Goal: Check status: Check status

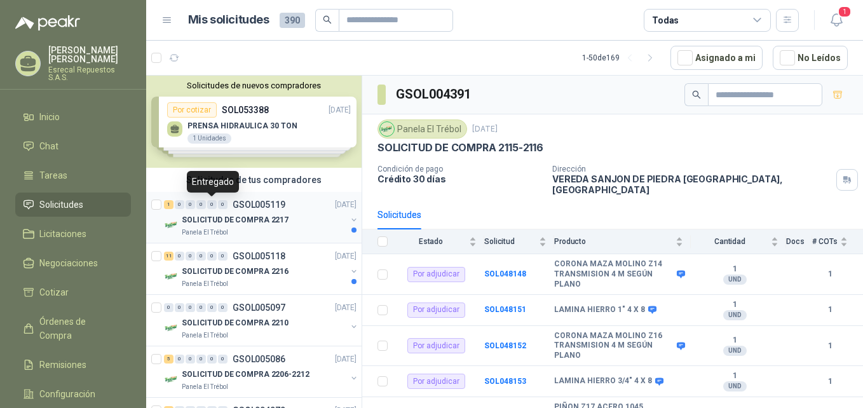
click at [215, 206] on div "0" at bounding box center [212, 204] width 10 height 9
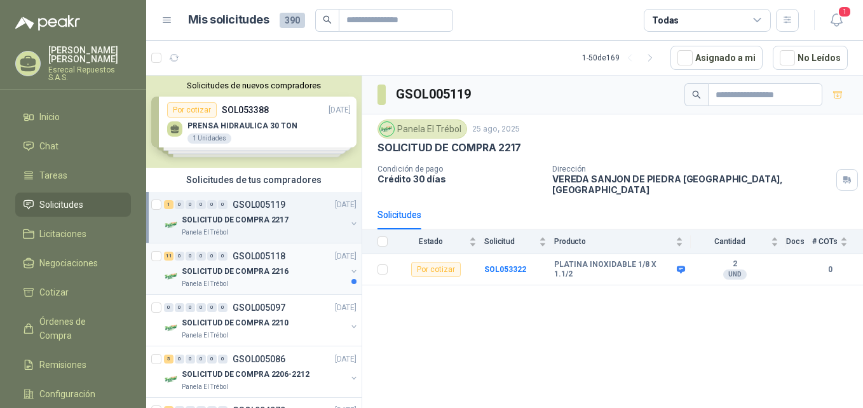
click at [268, 275] on p "SOLICITUD DE COMPRA 2216" at bounding box center [235, 272] width 107 height 12
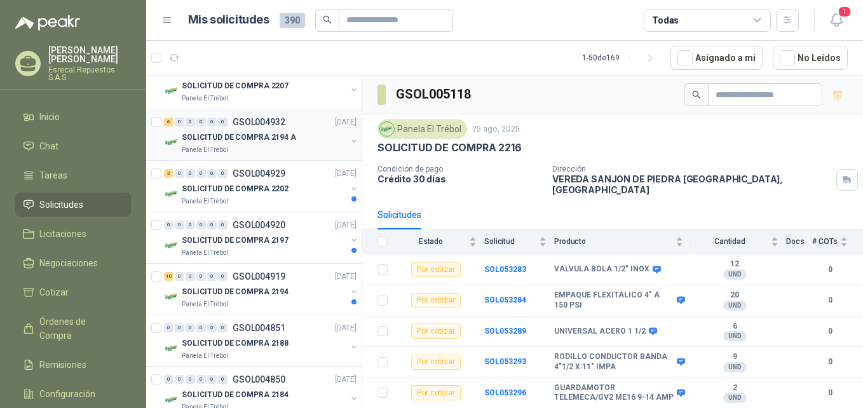
scroll to position [381, 0]
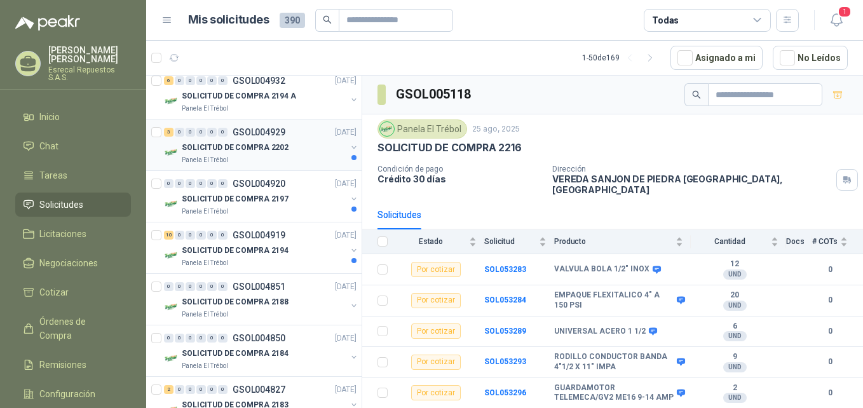
click at [268, 146] on p "SOLICITUD DE COMPRA 2202" at bounding box center [235, 148] width 107 height 12
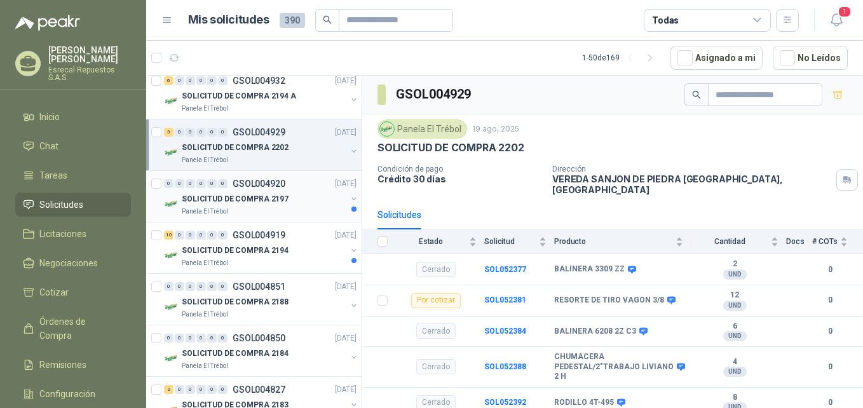
click at [281, 203] on p "SOLICITUD DE COMPRA 2197" at bounding box center [235, 199] width 107 height 12
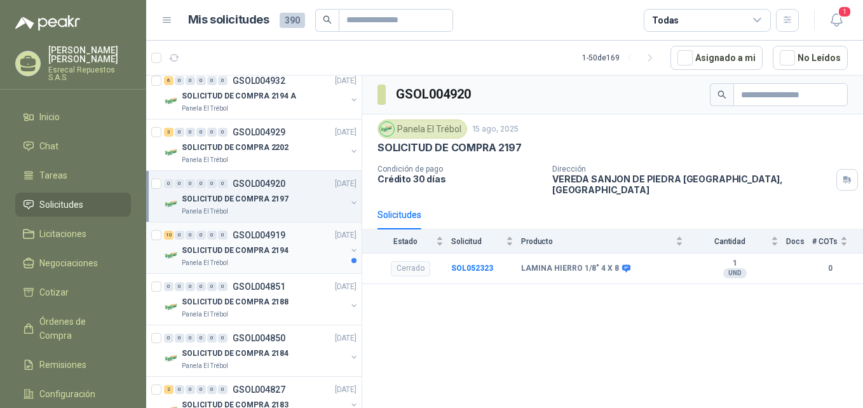
click at [266, 256] on p "SOLICITUD DE COMPRA 2194" at bounding box center [235, 251] width 107 height 12
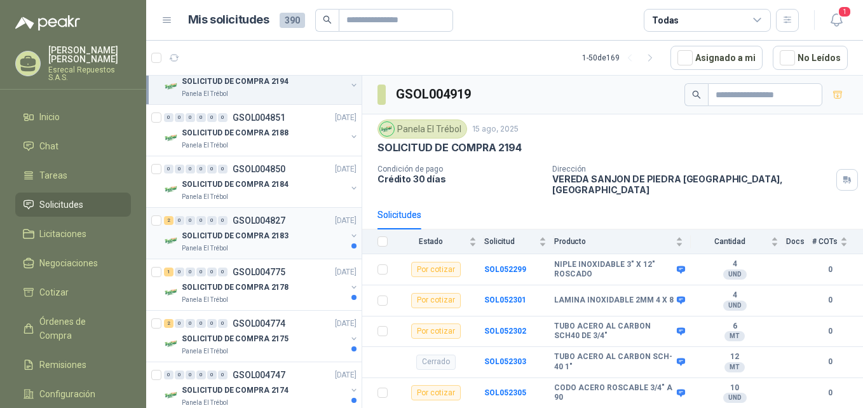
scroll to position [572, 0]
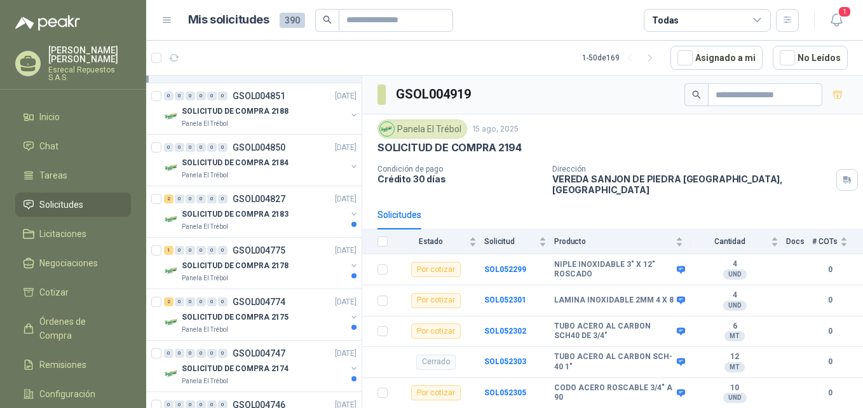
drag, startPoint x: 261, startPoint y: 254, endPoint x: 529, endPoint y: 31, distance: 348.8
click at [529, 31] on article "Mis solicitudes 390 Todas" at bounding box center [493, 20] width 611 height 23
